Goal: Information Seeking & Learning: Learn about a topic

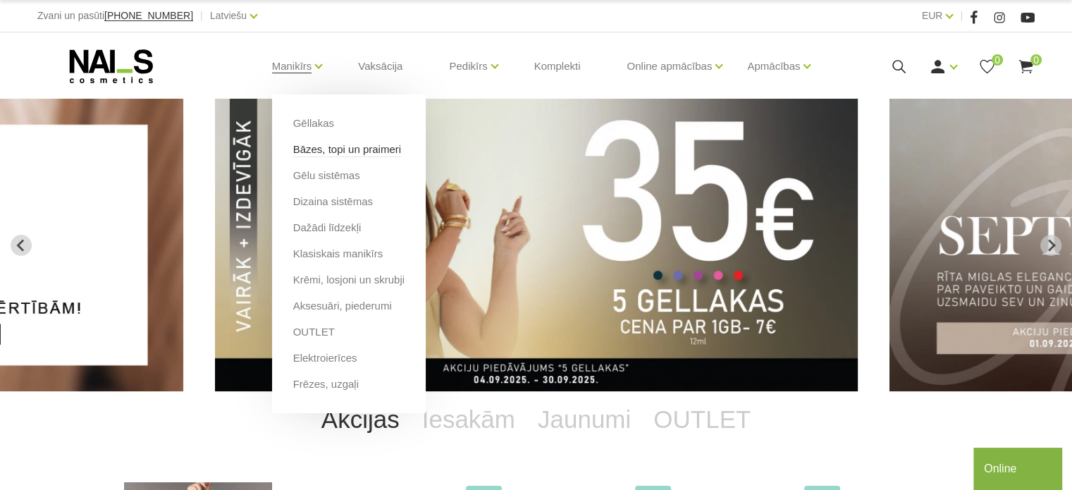
click at [324, 147] on link "Bāzes, topi un praimeri" at bounding box center [347, 150] width 108 height 16
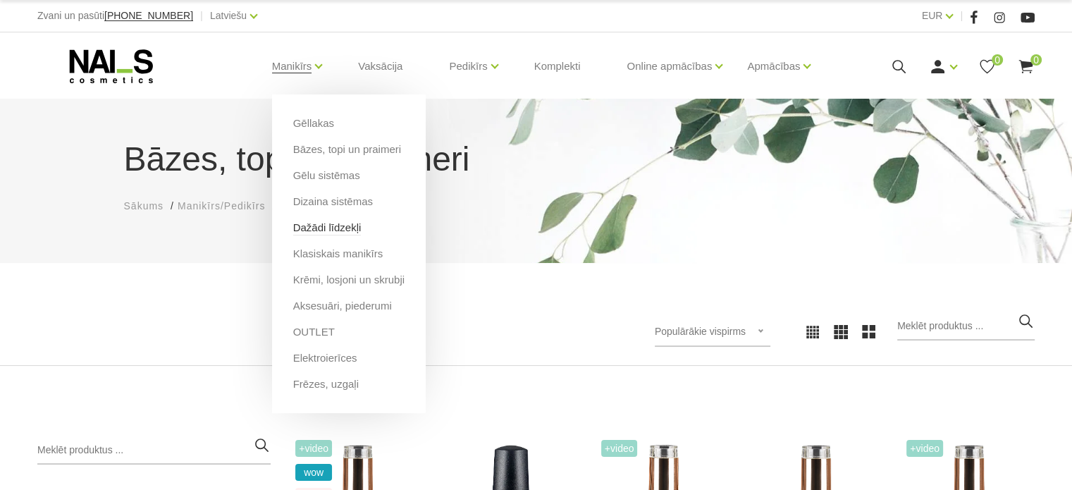
click at [327, 225] on link "Dažādi līdzekļi" at bounding box center [327, 228] width 68 height 16
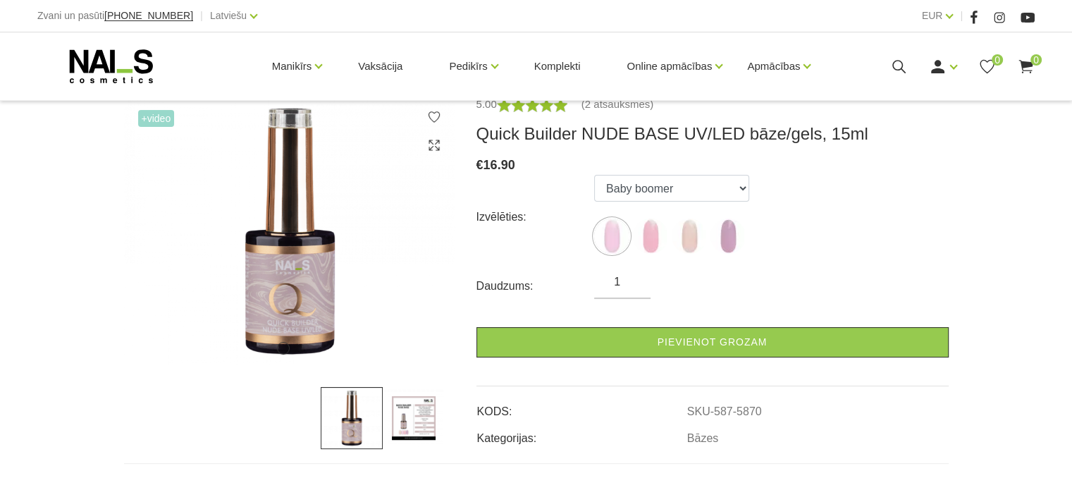
scroll to position [201, 0]
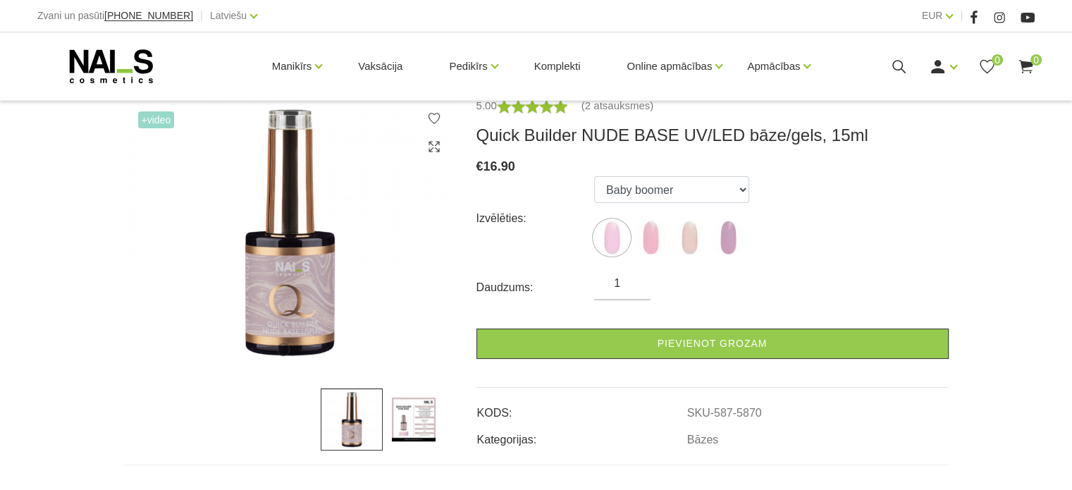
drag, startPoint x: 1082, startPoint y: 60, endPoint x: 1081, endPoint y: 130, distance: 69.8
click at [1071, 131] on html "Zvani un pasūti +37120446646 | Latviešu Latviešu Russian English EUR EUR | Mani…" at bounding box center [536, 44] width 1072 height 490
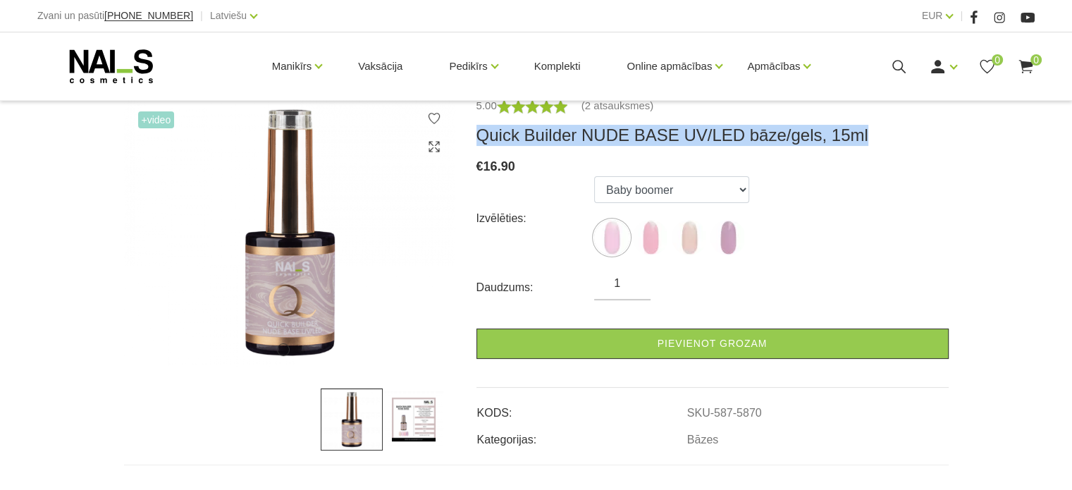
drag, startPoint x: 862, startPoint y: 129, endPoint x: 481, endPoint y: 137, distance: 382.0
click at [481, 137] on h3 "Quick Builder NUDE BASE UV/LED bāze/gels, 15ml" at bounding box center [712, 135] width 472 height 21
copy h3 "Quick Builder NUDE BASE UV/LED bāze/gels, 15ml"
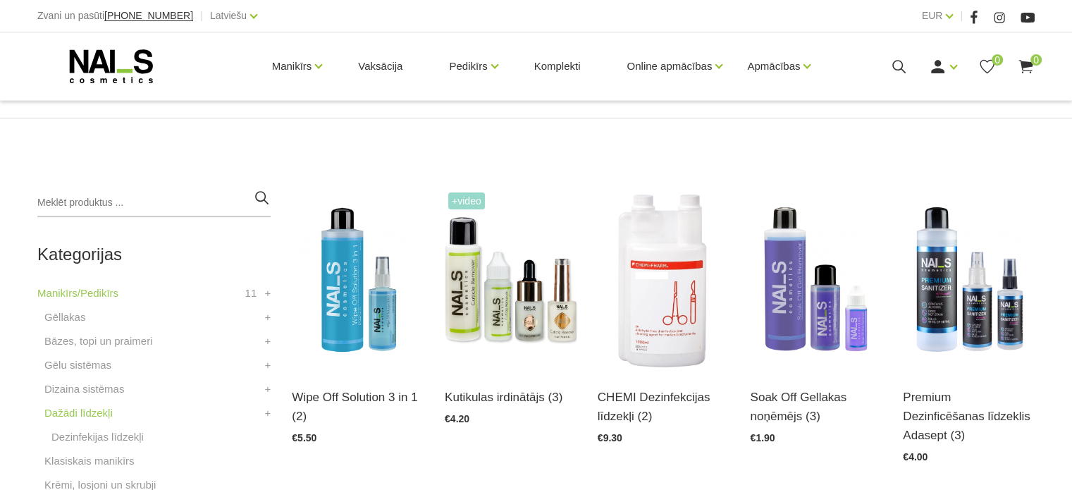
scroll to position [245, 0]
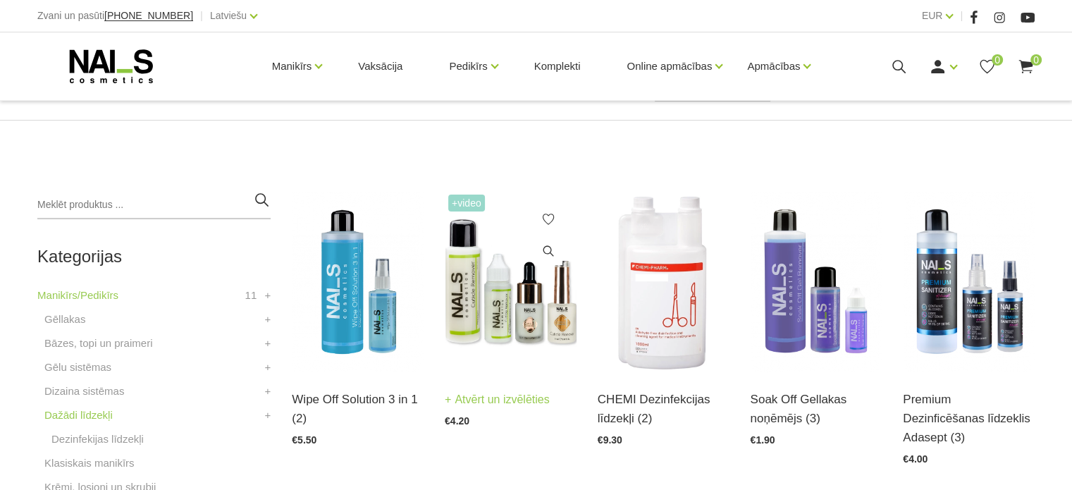
click at [467, 330] on img at bounding box center [511, 281] width 132 height 181
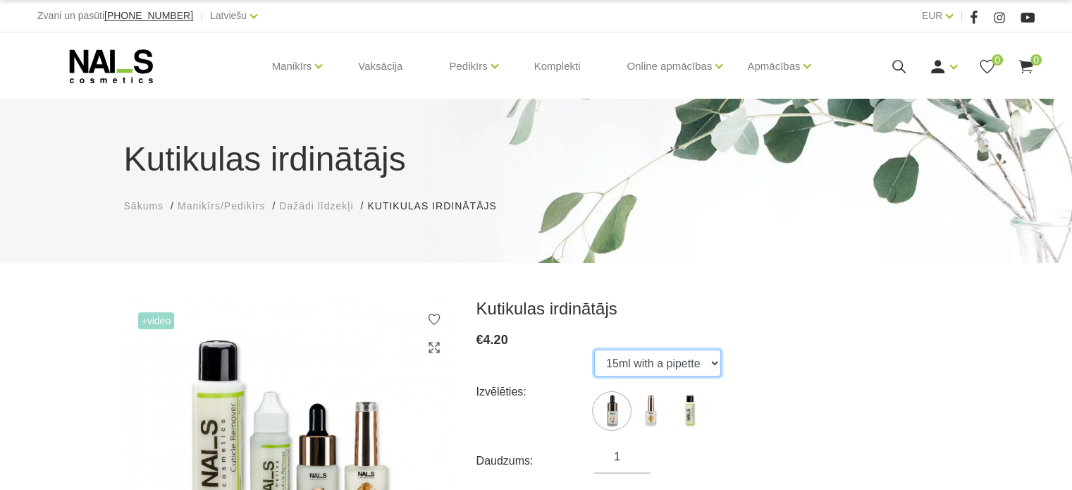
click at [619, 360] on select "15ml with a pipette 15ml with a brush 100ml" at bounding box center [657, 363] width 127 height 27
click at [594, 350] on select "15ml with a pipette 15ml with a brush 100ml" at bounding box center [657, 363] width 127 height 27
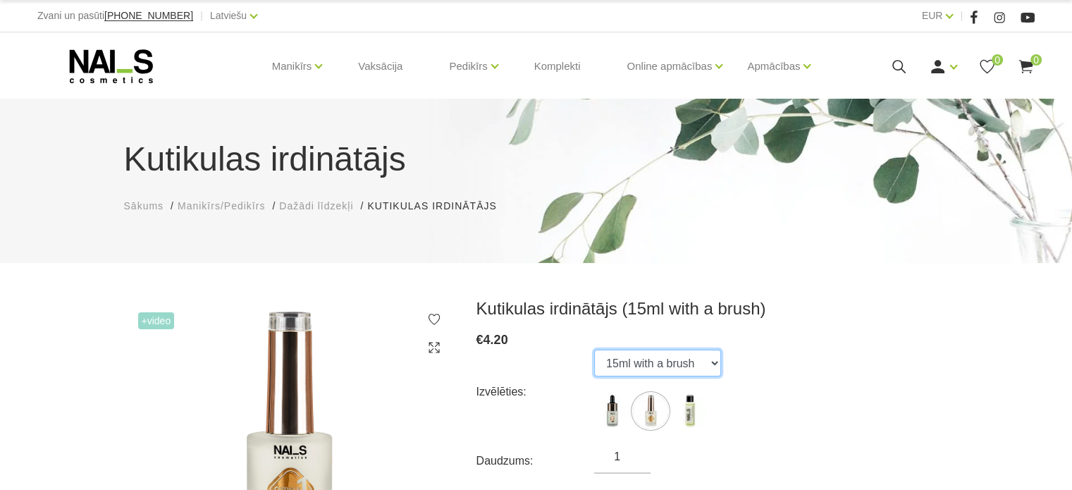
click at [643, 366] on select "15ml with a pipette 15ml with a brush 100ml" at bounding box center [657, 363] width 127 height 27
select select "365"
click at [594, 350] on select "15ml with a pipette 15ml with a brush 100ml" at bounding box center [657, 363] width 127 height 27
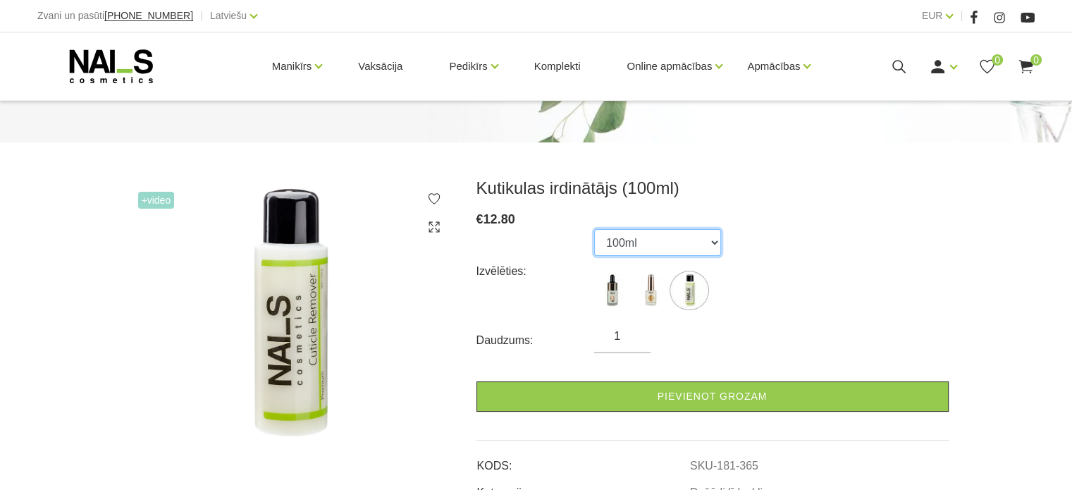
scroll to position [172, 0]
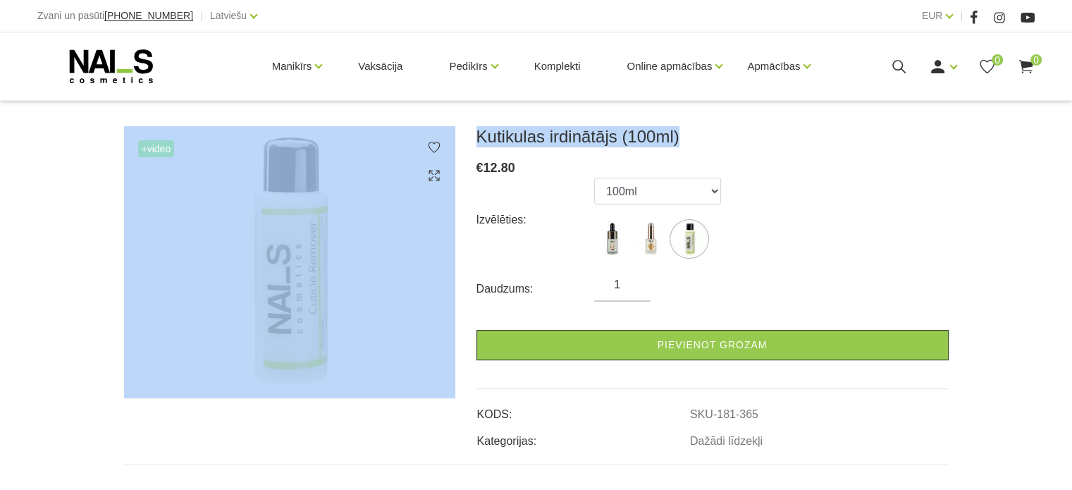
drag, startPoint x: 700, startPoint y: 136, endPoint x: 432, endPoint y: 106, distance: 269.4
click at [432, 106] on div "Kutikulas irdinātājs Sākums Manikīrs/Pedikīrs Dažādi līdzekļi Kutikulas irdināt…" at bounding box center [536, 344] width 1072 height 1032
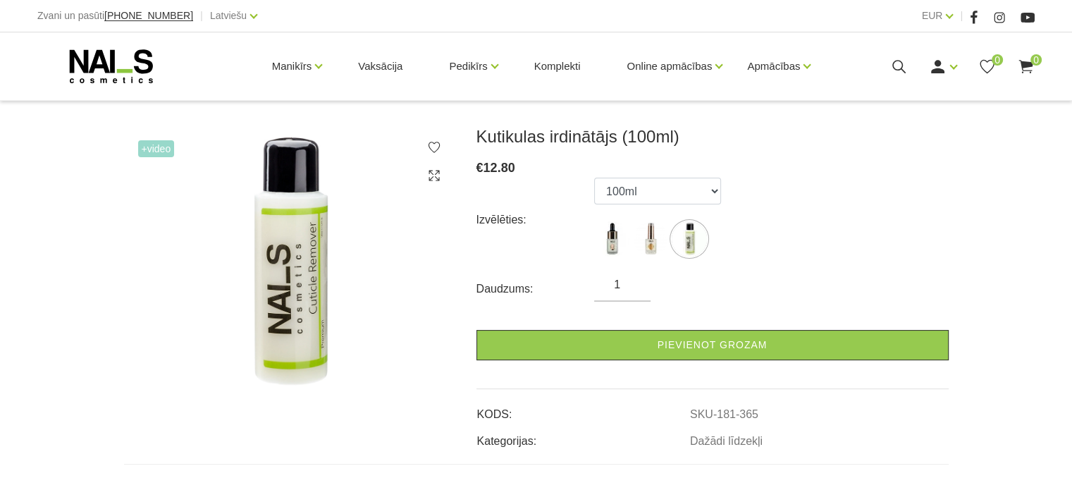
click at [745, 158] on div "€ 12.80" at bounding box center [712, 168] width 472 height 20
drag, startPoint x: 652, startPoint y: 137, endPoint x: 478, endPoint y: 137, distance: 174.0
click at [478, 137] on h3 "Kutikulas irdinātājs (100ml)" at bounding box center [712, 136] width 472 height 21
copy h3 "Kutikulas irdinātājs (100ml)"
